Goal: Task Accomplishment & Management: Complete application form

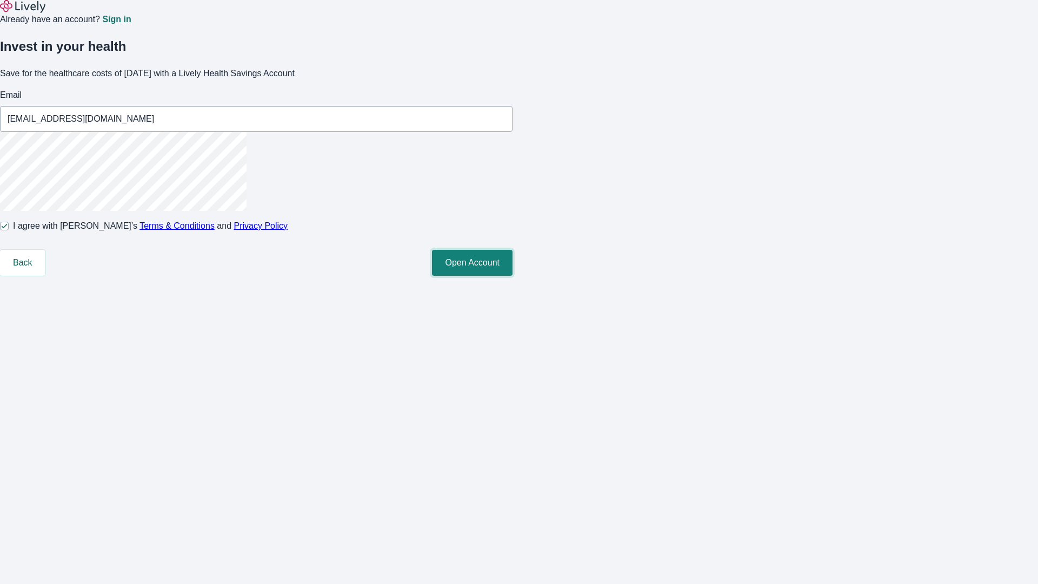
click at [512, 276] on button "Open Account" at bounding box center [472, 263] width 81 height 26
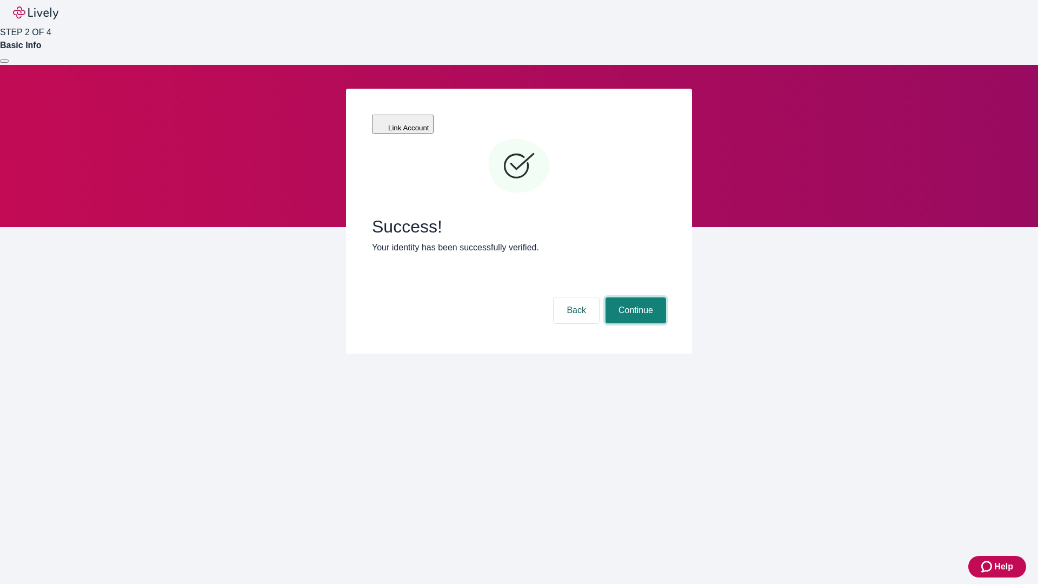
click at [634, 297] on button "Continue" at bounding box center [635, 310] width 61 height 26
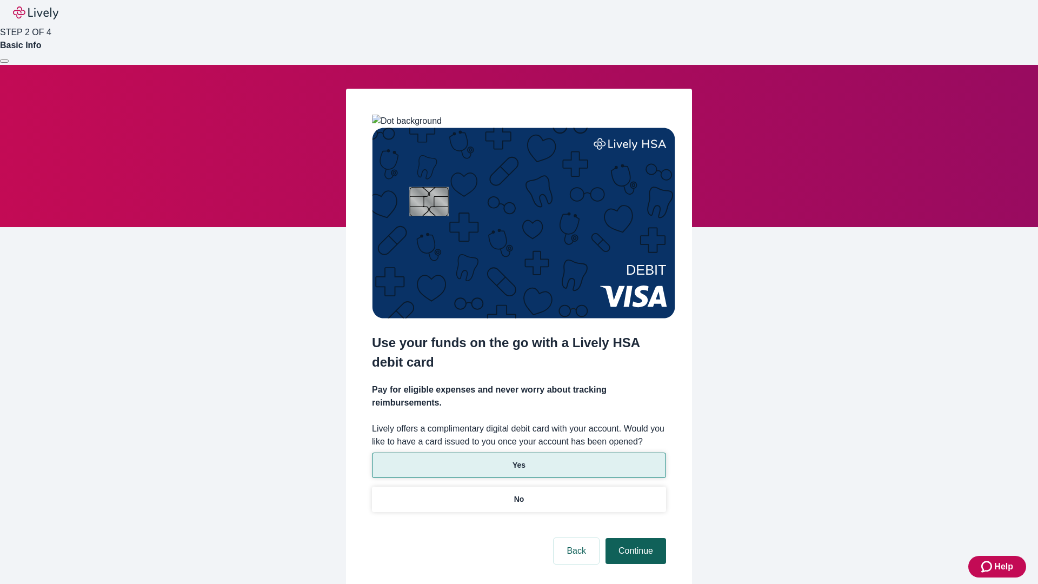
click at [518, 459] on p "Yes" at bounding box center [518, 464] width 13 height 11
click at [634, 538] on button "Continue" at bounding box center [635, 551] width 61 height 26
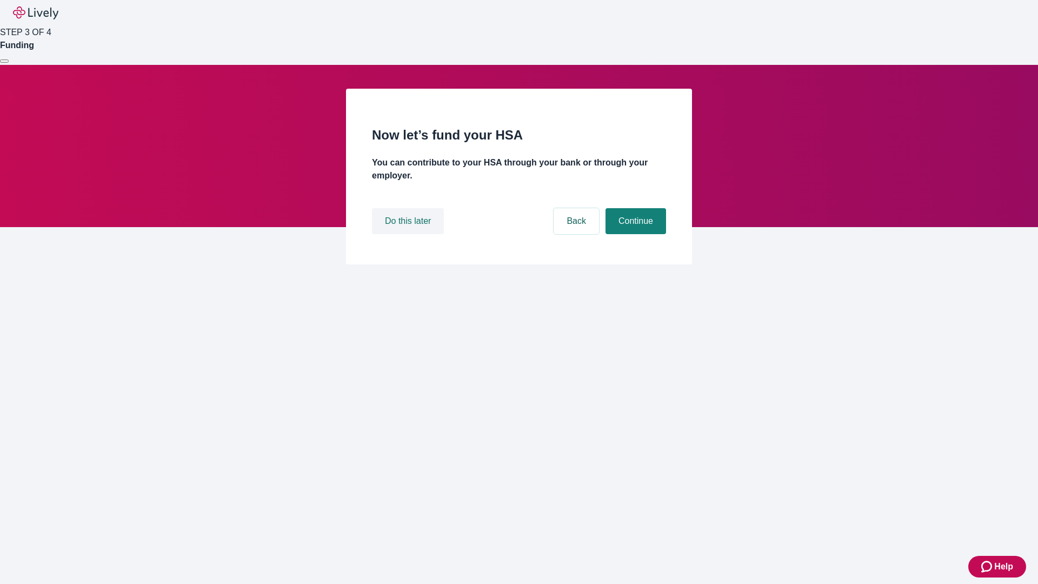
click at [409, 234] on button "Do this later" at bounding box center [408, 221] width 72 height 26
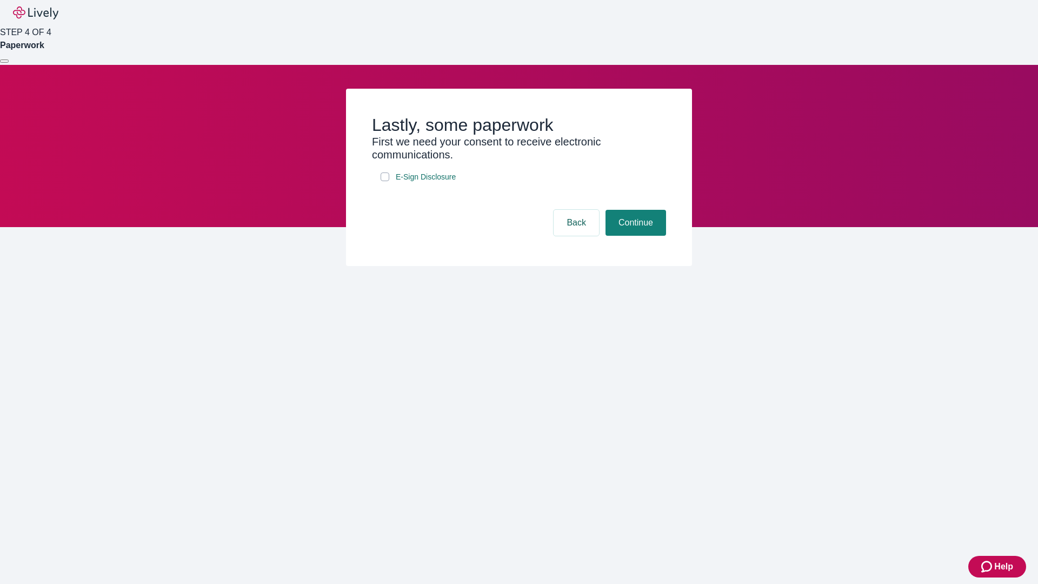
click at [385, 181] on input "E-Sign Disclosure" at bounding box center [384, 176] width 9 height 9
checkbox input "true"
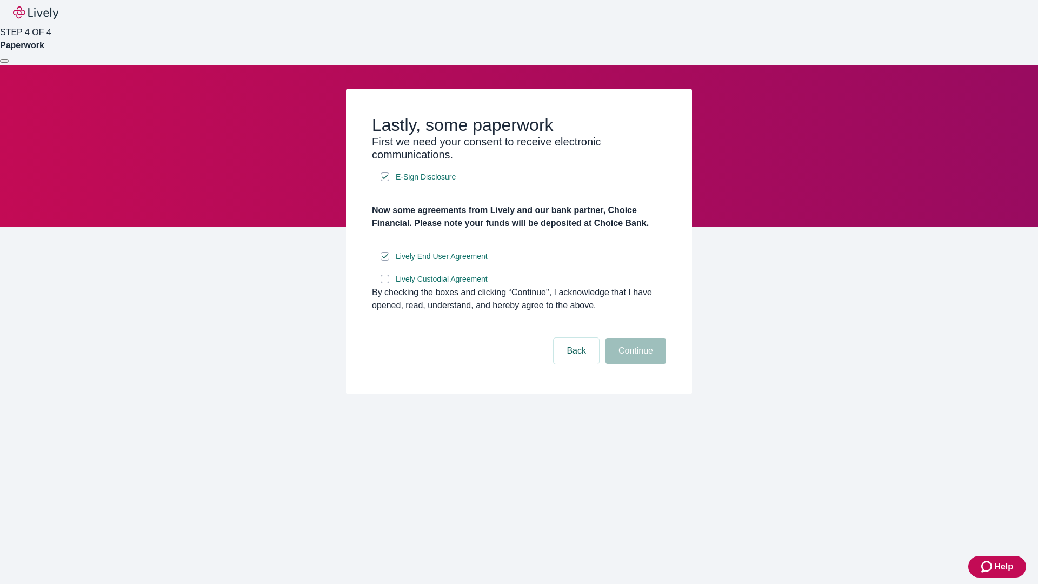
click at [385, 283] on input "Lively Custodial Agreement" at bounding box center [384, 279] width 9 height 9
checkbox input "true"
click at [634, 364] on button "Continue" at bounding box center [635, 351] width 61 height 26
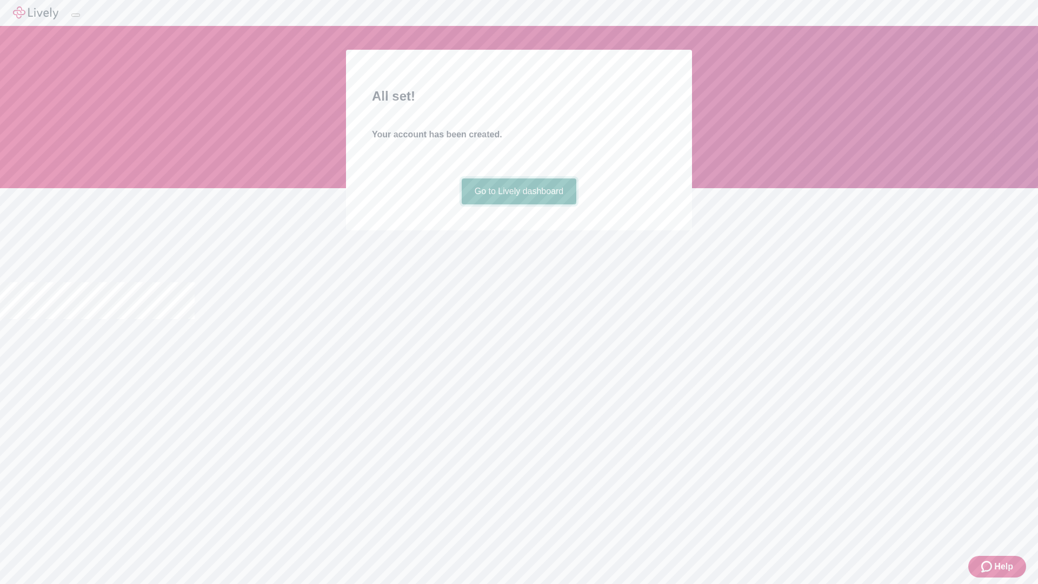
click at [518, 204] on link "Go to Lively dashboard" at bounding box center [519, 191] width 115 height 26
